Goal: Information Seeking & Learning: Learn about a topic

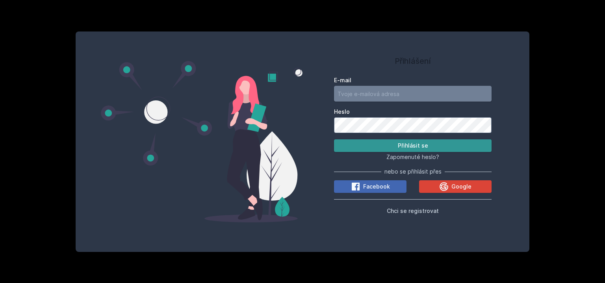
type input "[EMAIL_ADDRESS][DOMAIN_NAME]"
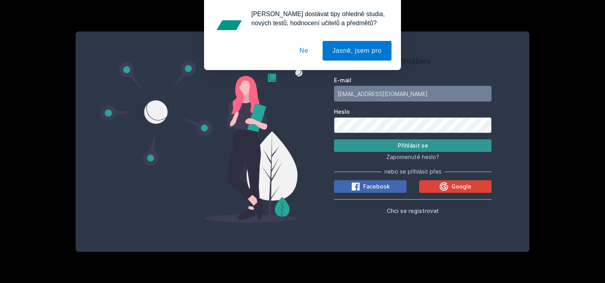
click at [418, 149] on button "Přihlásit se" at bounding box center [412, 145] width 157 height 13
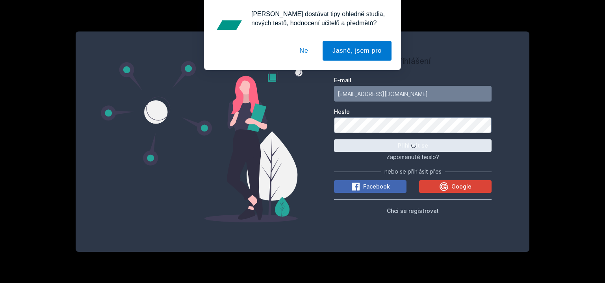
click at [304, 50] on button "Ne" at bounding box center [304, 51] width 28 height 20
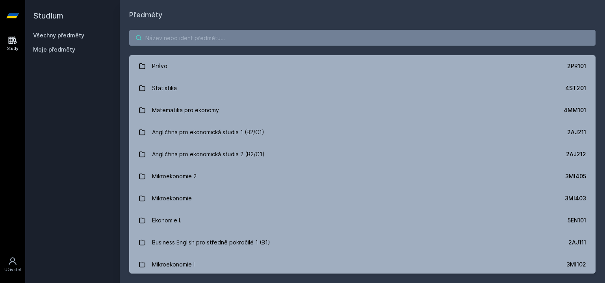
click at [224, 39] on input "search" at bounding box center [362, 38] width 466 height 16
paste input "4EK418"
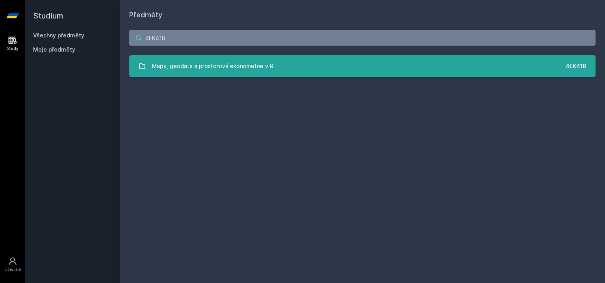
type input "4EK418"
click at [247, 63] on div "Mapy, geodata a prostorová ekonometrie v R" at bounding box center [212, 66] width 121 height 16
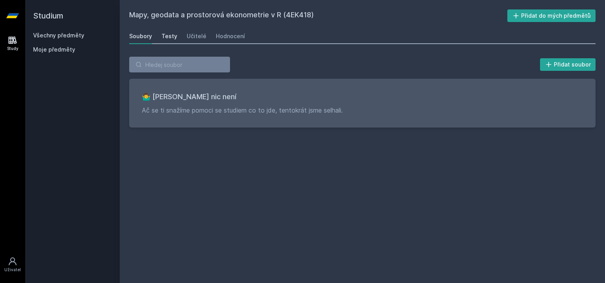
click at [170, 40] on link "Testy" at bounding box center [169, 36] width 16 height 16
click at [200, 40] on div "Učitelé" at bounding box center [197, 36] width 20 height 8
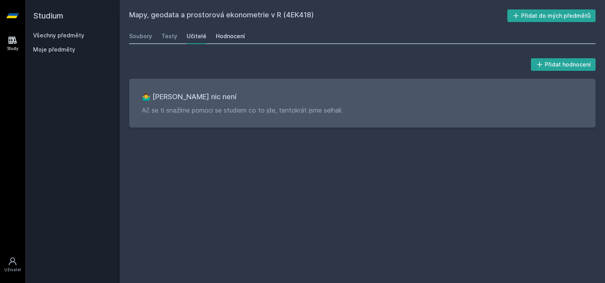
click at [225, 37] on div "Hodnocení" at bounding box center [230, 36] width 29 height 8
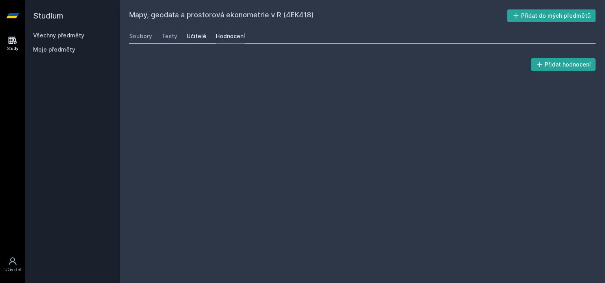
click at [199, 34] on div "Učitelé" at bounding box center [197, 36] width 20 height 8
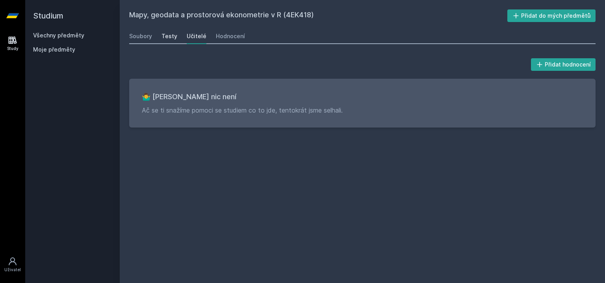
click at [162, 33] on div "Testy" at bounding box center [169, 36] width 16 height 8
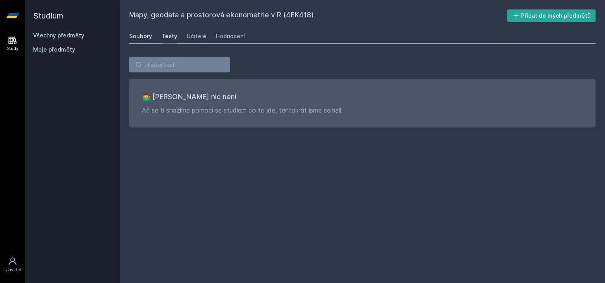
click at [141, 36] on div "Soubory" at bounding box center [140, 36] width 23 height 8
